Goal: Book appointment/travel/reservation

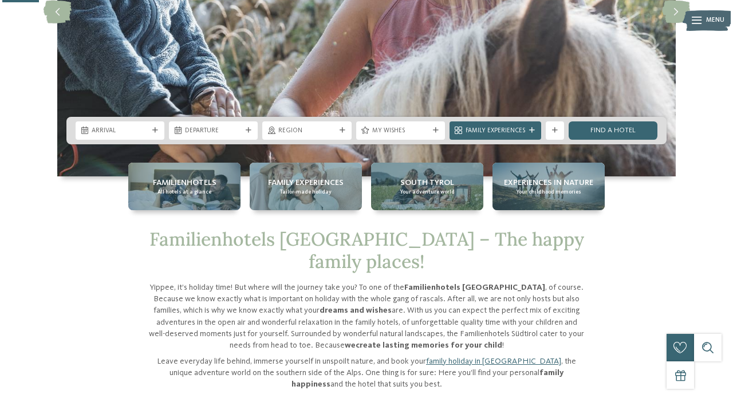
scroll to position [195, 0]
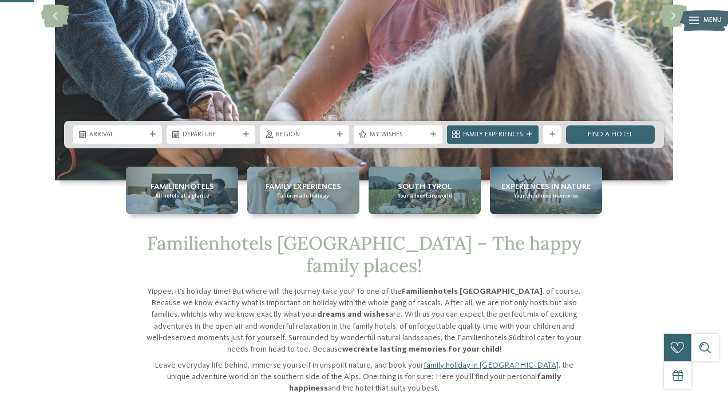
click at [127, 133] on span "Arrival" at bounding box center [117, 135] width 57 height 9
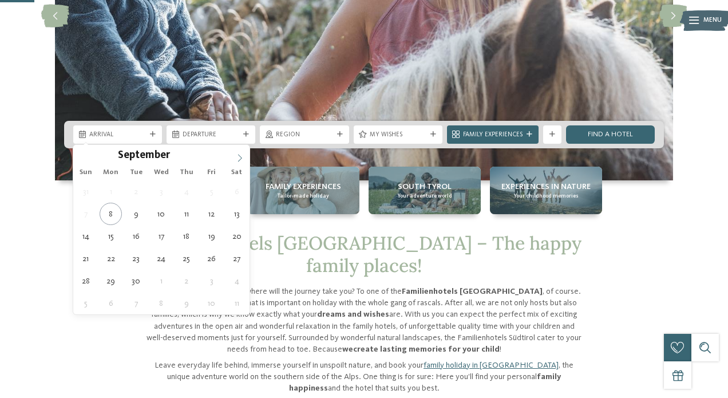
click at [242, 158] on icon at bounding box center [240, 158] width 8 height 8
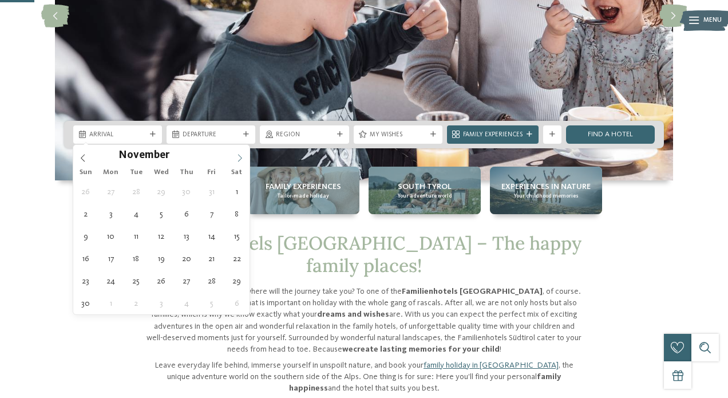
click at [242, 158] on icon at bounding box center [240, 158] width 8 height 8
type div "[DATE]"
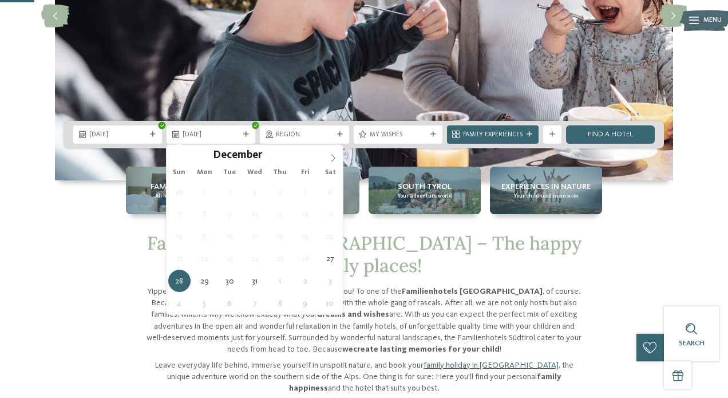
type input "****"
click at [331, 156] on icon at bounding box center [333, 158] width 8 height 8
type div "[DATE]"
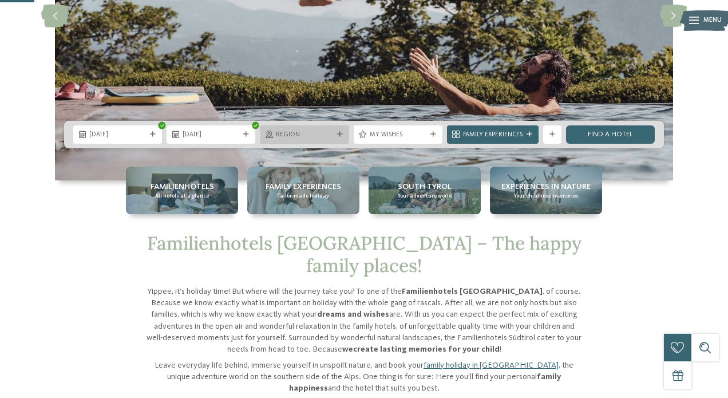
click at [313, 133] on span "Region" at bounding box center [304, 135] width 57 height 9
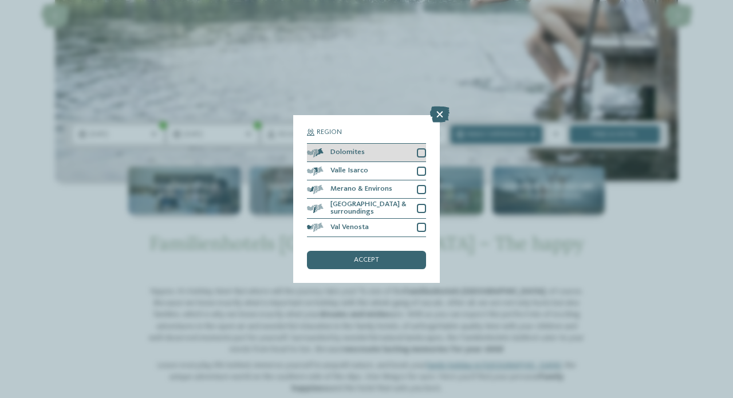
click at [421, 148] on div at bounding box center [421, 152] width 9 height 9
click at [387, 251] on div "accept" at bounding box center [366, 260] width 119 height 18
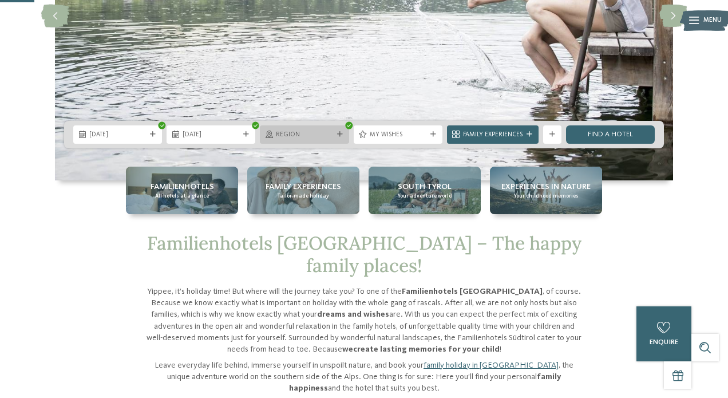
click at [317, 132] on span "Region" at bounding box center [304, 135] width 57 height 9
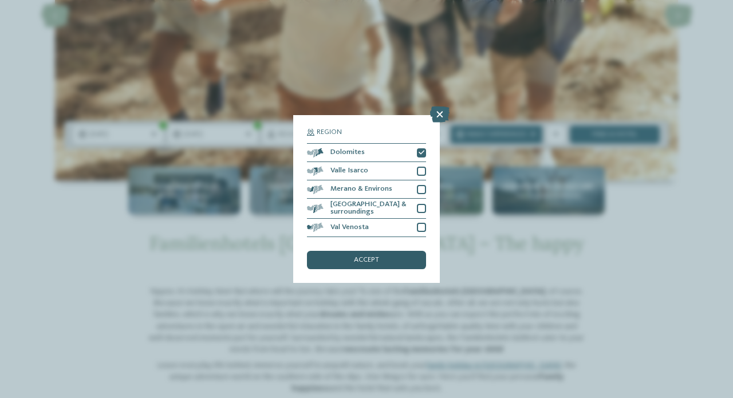
click at [366, 257] on span "accept" at bounding box center [366, 260] width 25 height 7
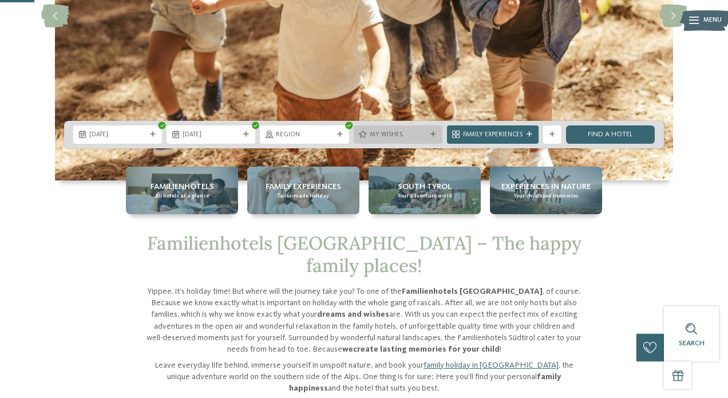
click at [416, 135] on span "My wishes" at bounding box center [398, 135] width 57 height 9
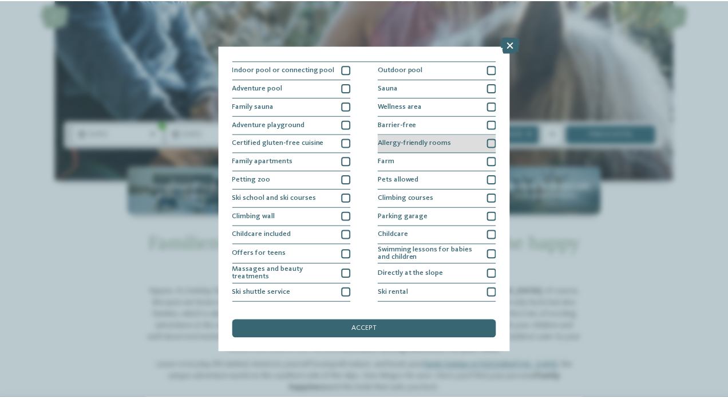
scroll to position [13, 0]
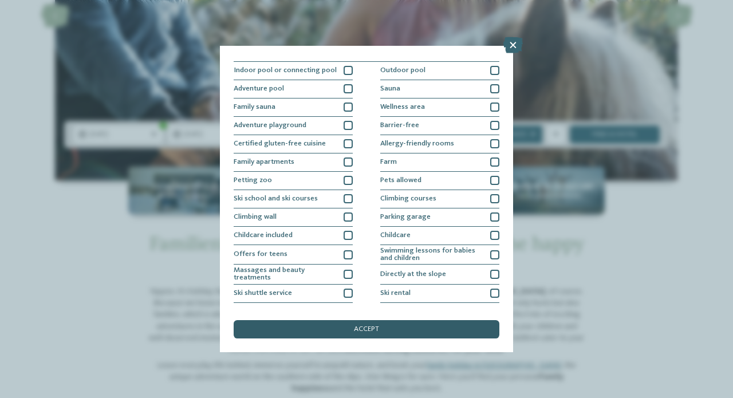
click at [390, 320] on div "accept" at bounding box center [367, 329] width 266 height 18
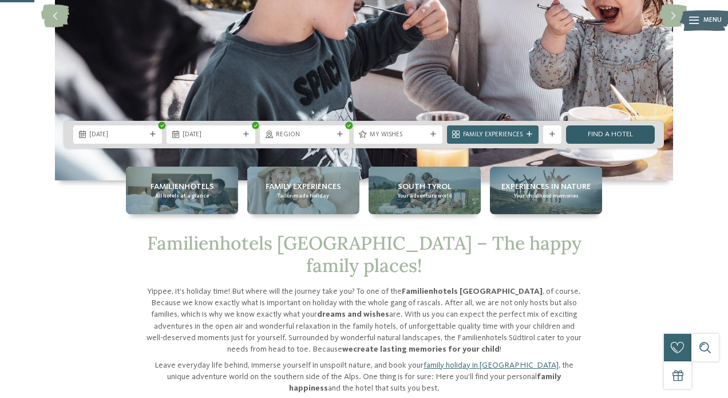
click at [600, 136] on link "Find a hotel" at bounding box center [610, 134] width 89 height 18
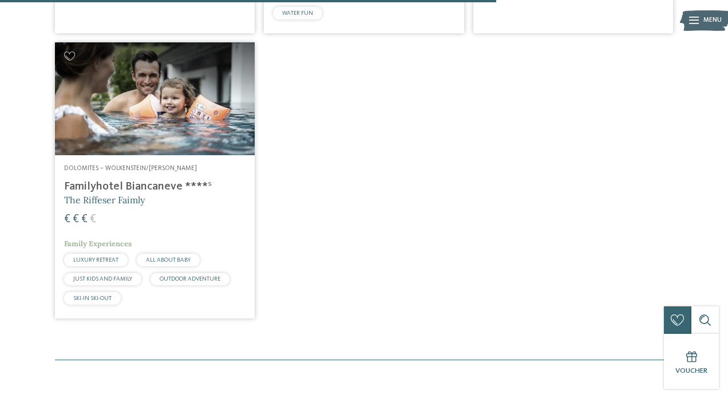
scroll to position [923, 0]
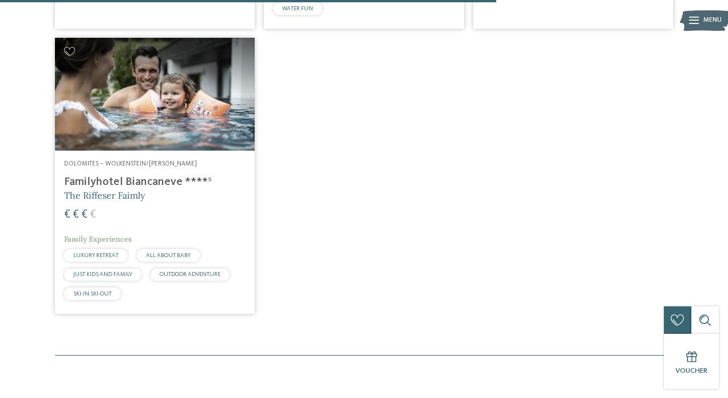
click at [141, 175] on h4 "Familyhotel Biancaneve ****ˢ" at bounding box center [155, 182] width 182 height 14
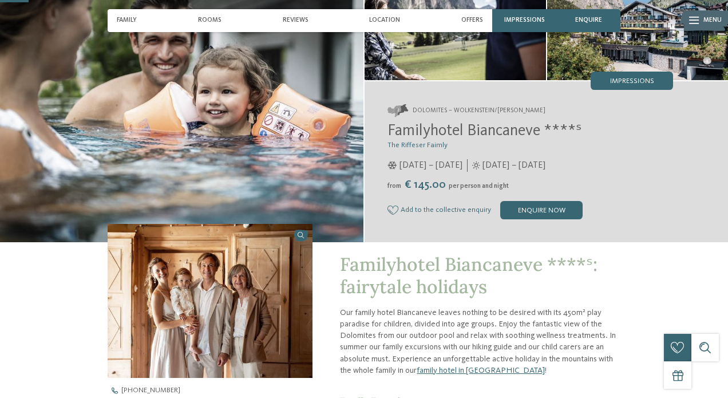
scroll to position [103, 0]
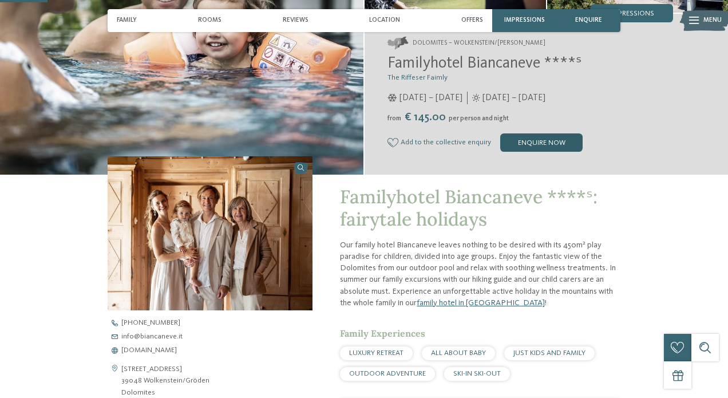
click at [539, 142] on div "enquire now" at bounding box center [541, 142] width 82 height 18
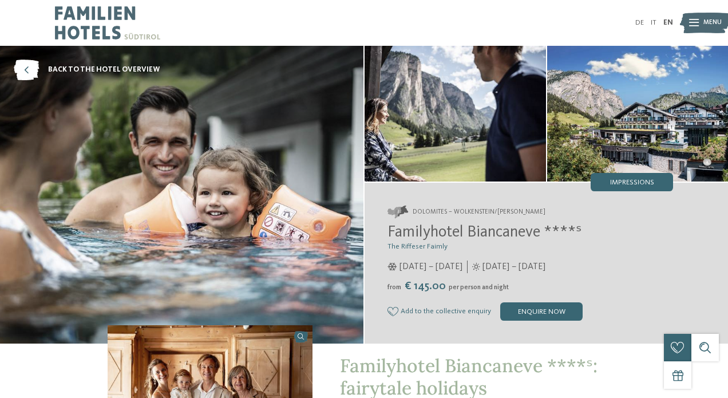
scroll to position [0, 0]
